Goal: Use online tool/utility: Utilize a website feature to perform a specific function

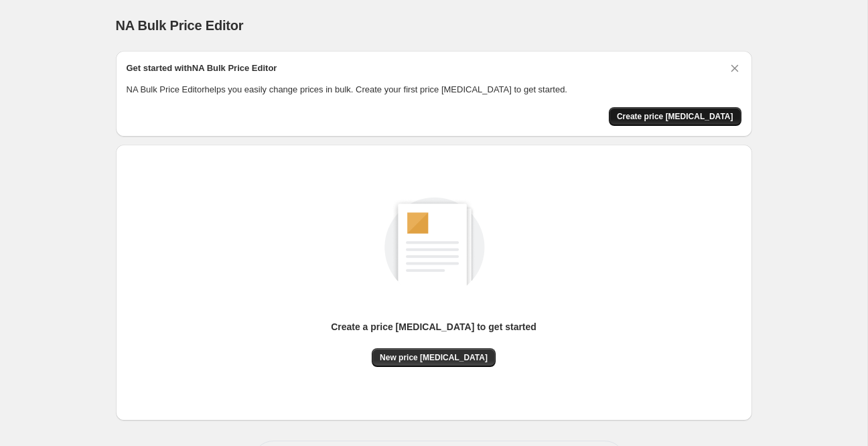
click at [713, 120] on span "Create price change job" at bounding box center [675, 116] width 117 height 11
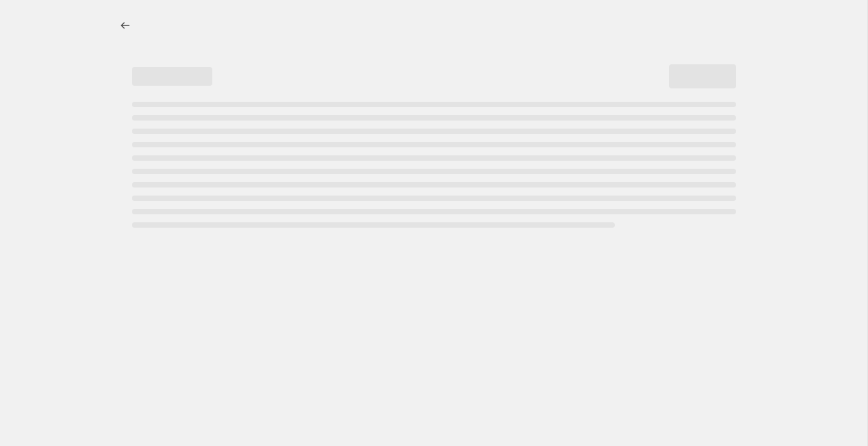
select select "percentage"
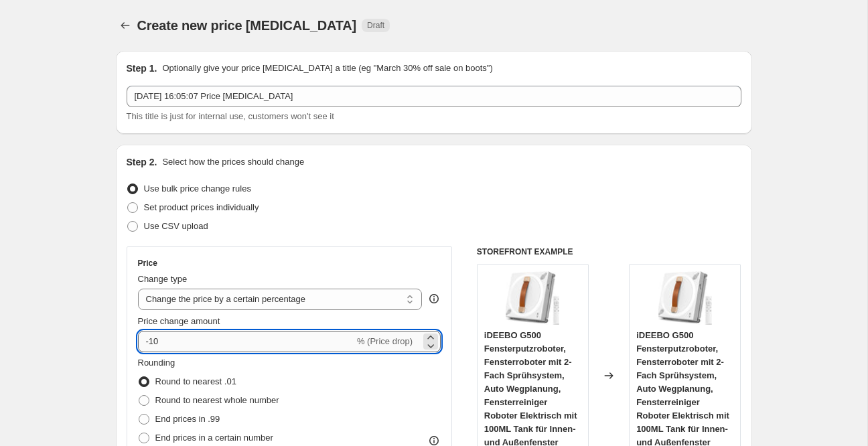
click at [178, 340] on input "-10" at bounding box center [246, 341] width 216 height 21
type input "-3"
type input "-25"
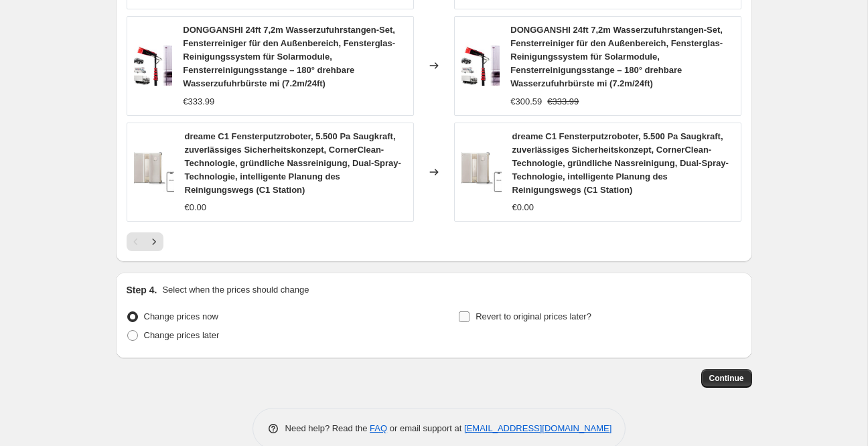
scroll to position [1101, 0]
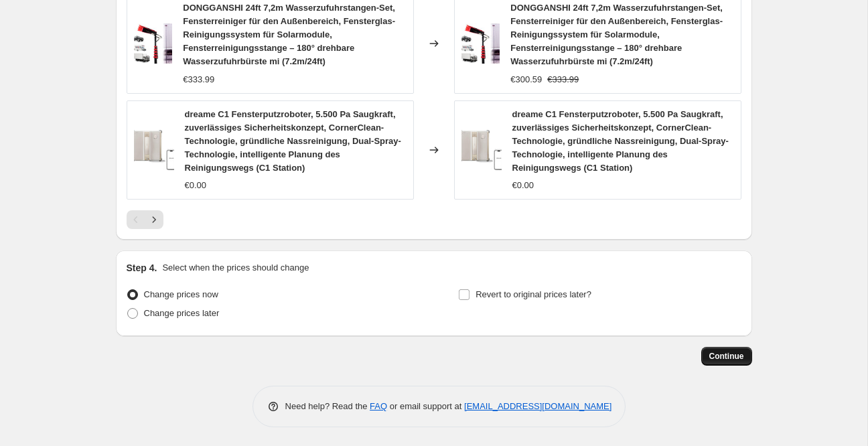
click at [734, 355] on span "Continue" at bounding box center [726, 356] width 35 height 11
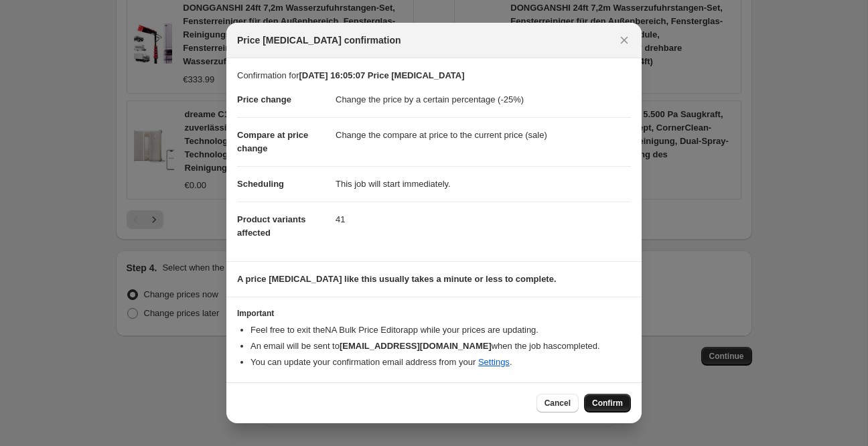
click at [592, 403] on button "Confirm" at bounding box center [607, 403] width 47 height 19
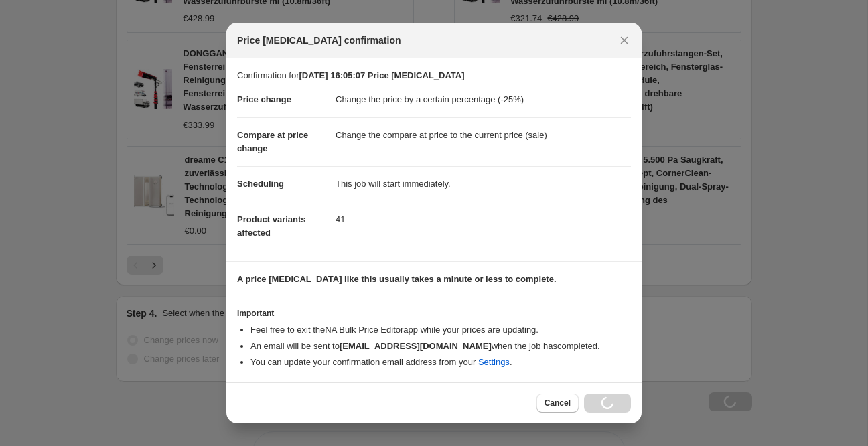
scroll to position [1146, 0]
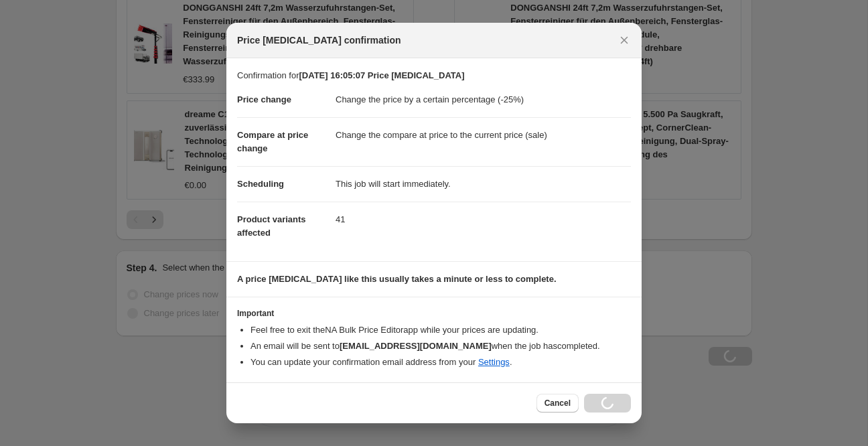
click at [336, 220] on dd "41" at bounding box center [483, 220] width 295 height 36
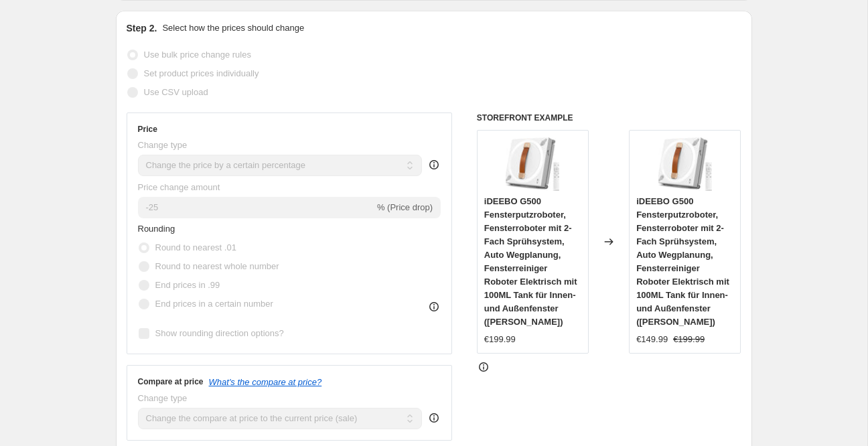
scroll to position [0, 0]
